Goal: Submit feedback/report problem

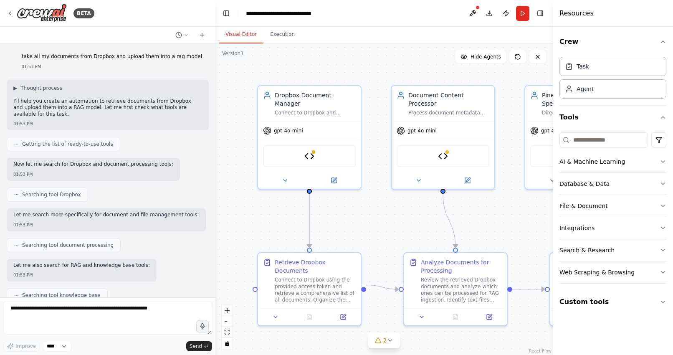
scroll to position [14479, 0]
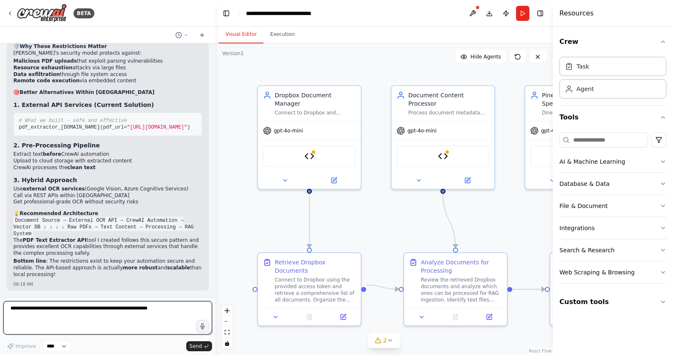
click at [137, 313] on textarea at bounding box center [107, 317] width 209 height 33
paste textarea "**********"
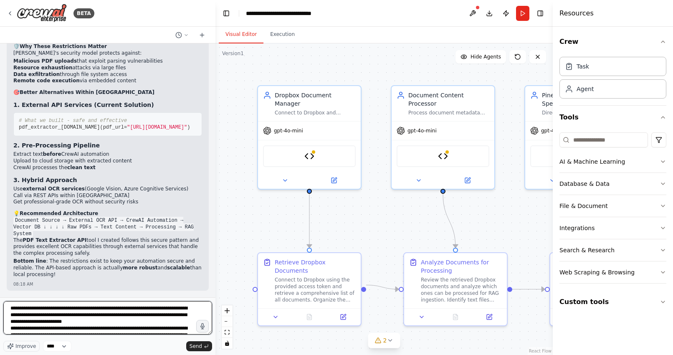
scroll to position [665, 0]
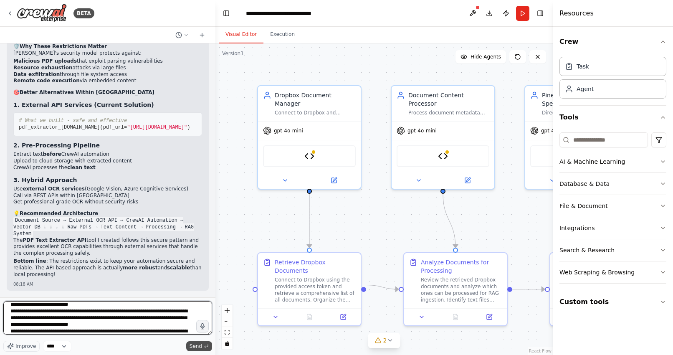
type textarea "**********"
click at [194, 346] on span "Send" at bounding box center [195, 346] width 13 height 7
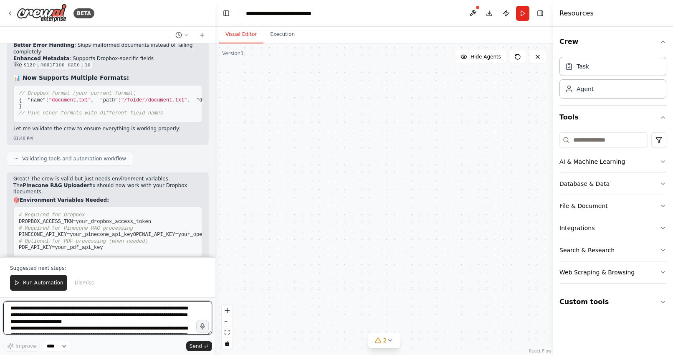
scroll to position [15944, 0]
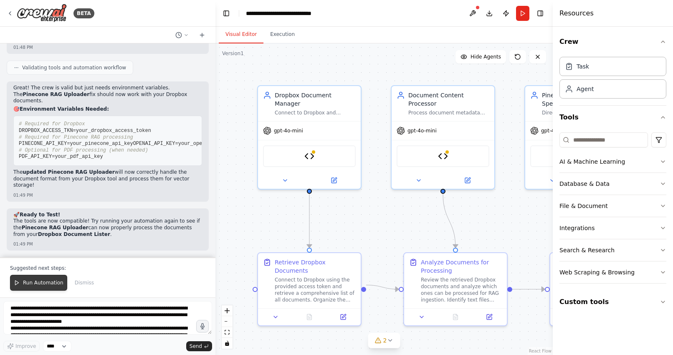
click at [31, 283] on span "Run Automation" at bounding box center [43, 282] width 40 height 7
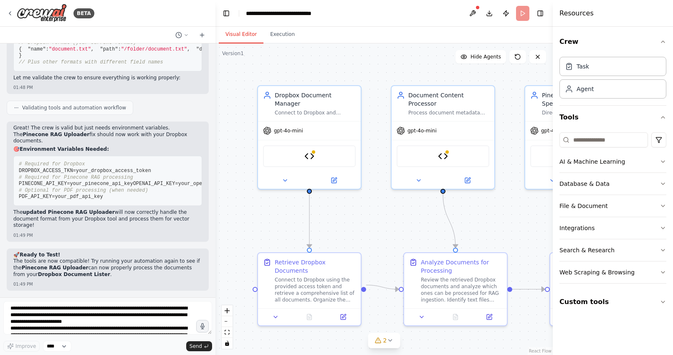
scroll to position [15904, 0]
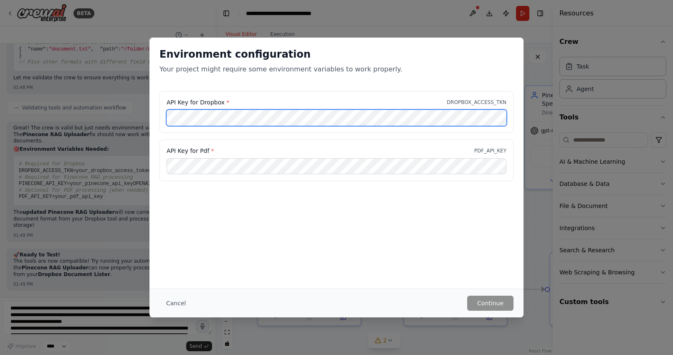
click at [126, 115] on div "Environment configuration Your project might require some environment variables…" at bounding box center [336, 177] width 673 height 355
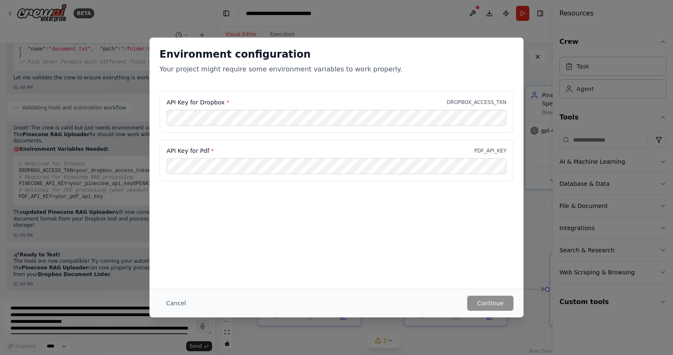
scroll to position [0, 0]
click at [485, 303] on button "Continue" at bounding box center [490, 302] width 46 height 15
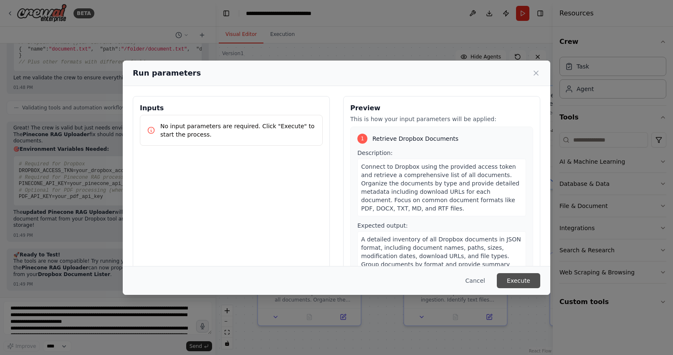
click at [507, 280] on button "Execute" at bounding box center [518, 280] width 43 height 15
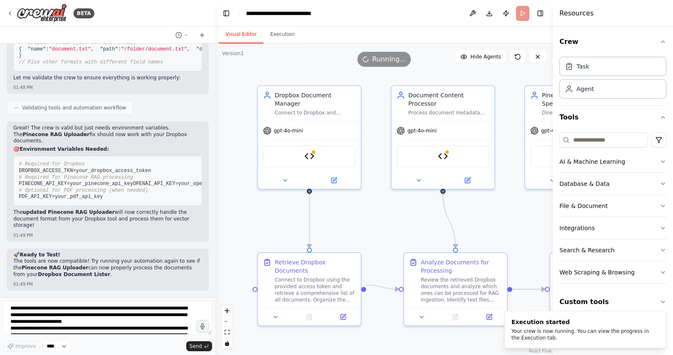
scroll to position [15944, 0]
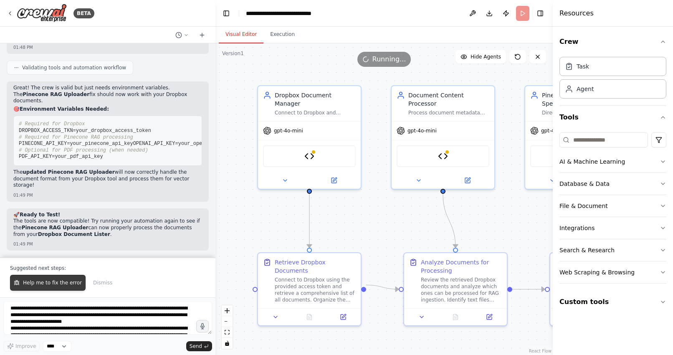
click at [45, 282] on span "Help me to fix the error" at bounding box center [52, 282] width 59 height 7
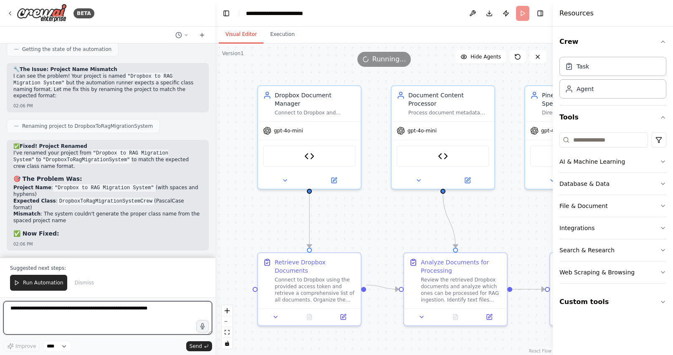
scroll to position [16243, 0]
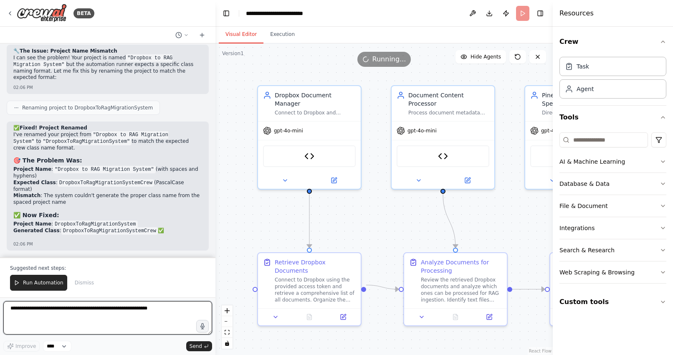
click at [54, 312] on textarea at bounding box center [107, 317] width 209 height 33
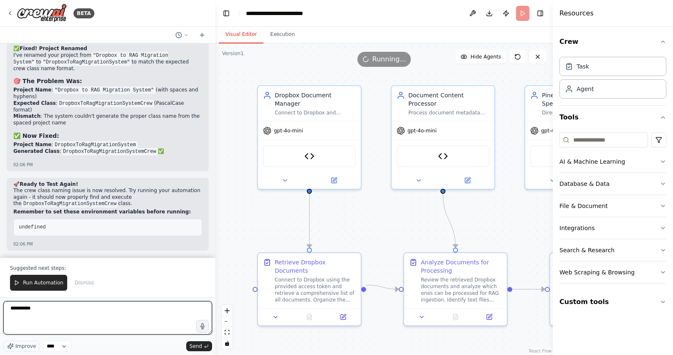
scroll to position [16335, 0]
type textarea "**********"
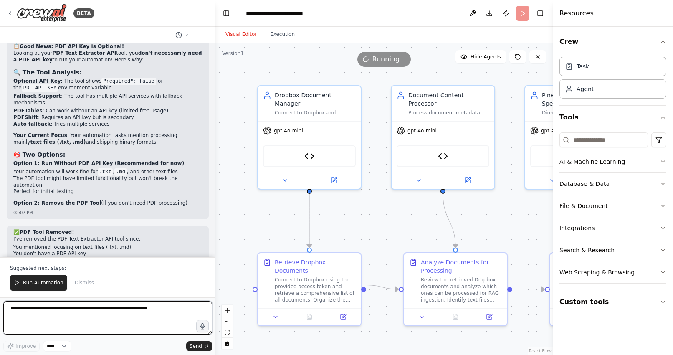
scroll to position [16826, 0]
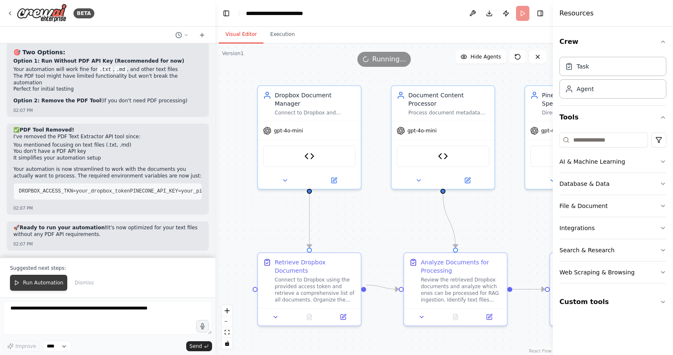
click at [38, 281] on span "Run Automation" at bounding box center [43, 282] width 40 height 7
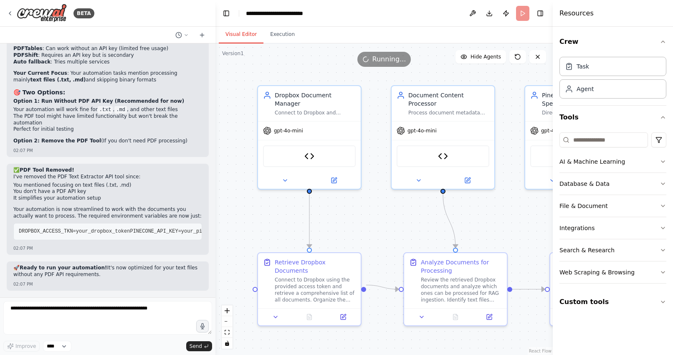
scroll to position [16786, 0]
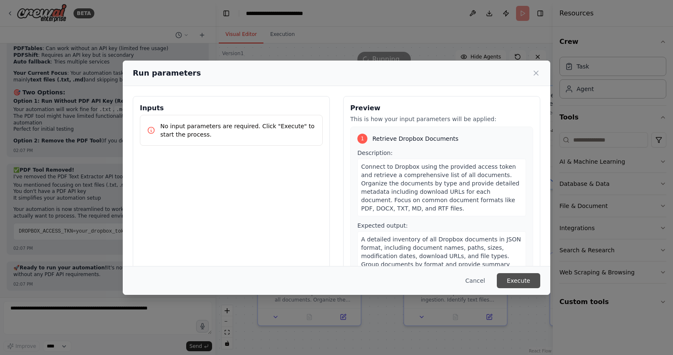
click at [514, 279] on button "Execute" at bounding box center [518, 280] width 43 height 15
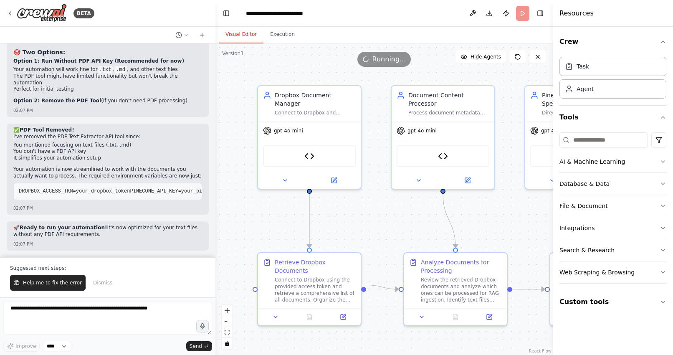
scroll to position [16813, 0]
drag, startPoint x: 42, startPoint y: 137, endPoint x: 119, endPoint y: 147, distance: 78.2
click at [120, 147] on div "✅ PDF Tool Removed! I've removed the PDF Text Extractor API tool since: You men…" at bounding box center [107, 165] width 189 height 76
drag, startPoint x: 98, startPoint y: 156, endPoint x: 17, endPoint y: 147, distance: 81.0
click at [17, 147] on ul "You mentioned focusing on text files (.txt, .md) You don't have a PDF API key I…" at bounding box center [107, 152] width 189 height 20
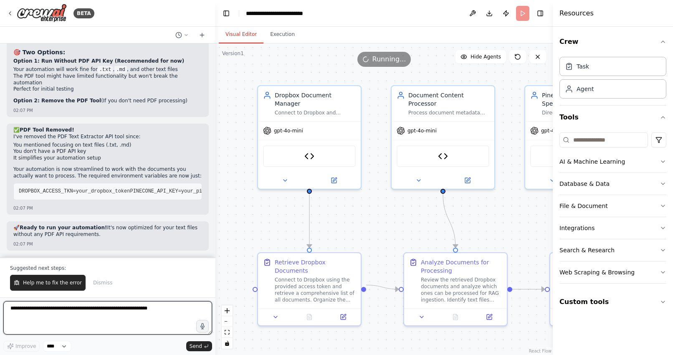
click at [56, 313] on textarea at bounding box center [107, 317] width 209 height 33
type textarea "*"
type textarea "**********"
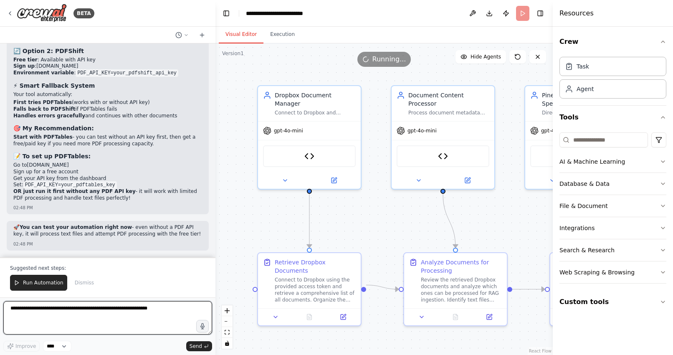
scroll to position [17142, 0]
click at [38, 34] on link "[DOMAIN_NAME]" at bounding box center [57, 31] width 42 height 6
